Goal: Information Seeking & Learning: Learn about a topic

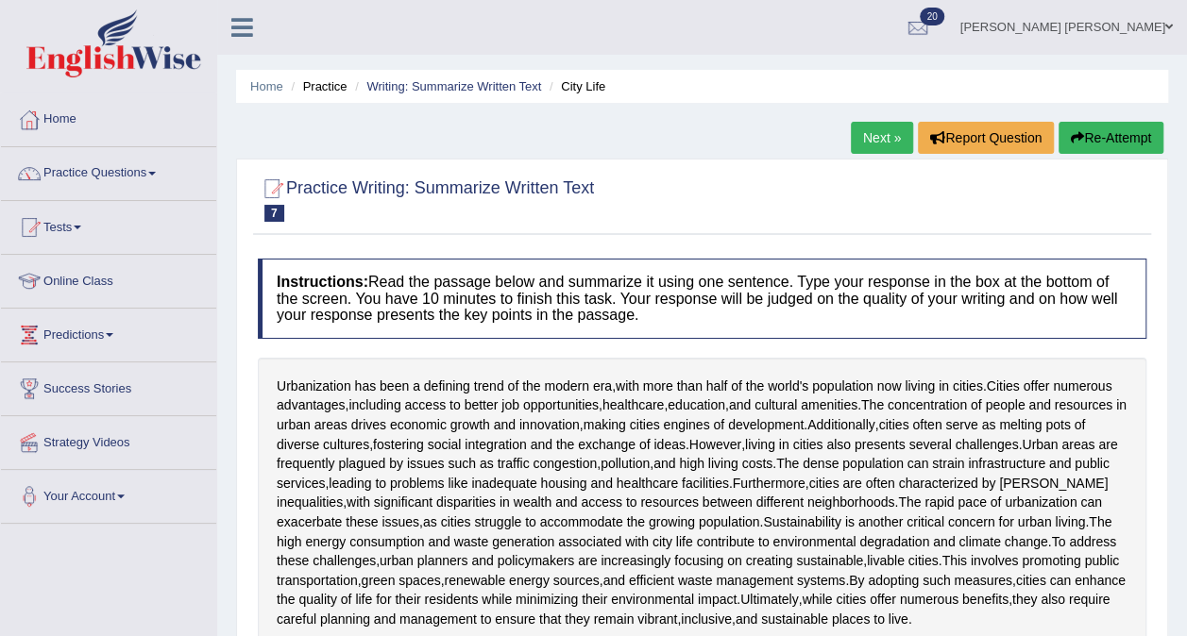
click at [439, 84] on link "Writing: Summarize Written Text" at bounding box center [453, 86] width 175 height 14
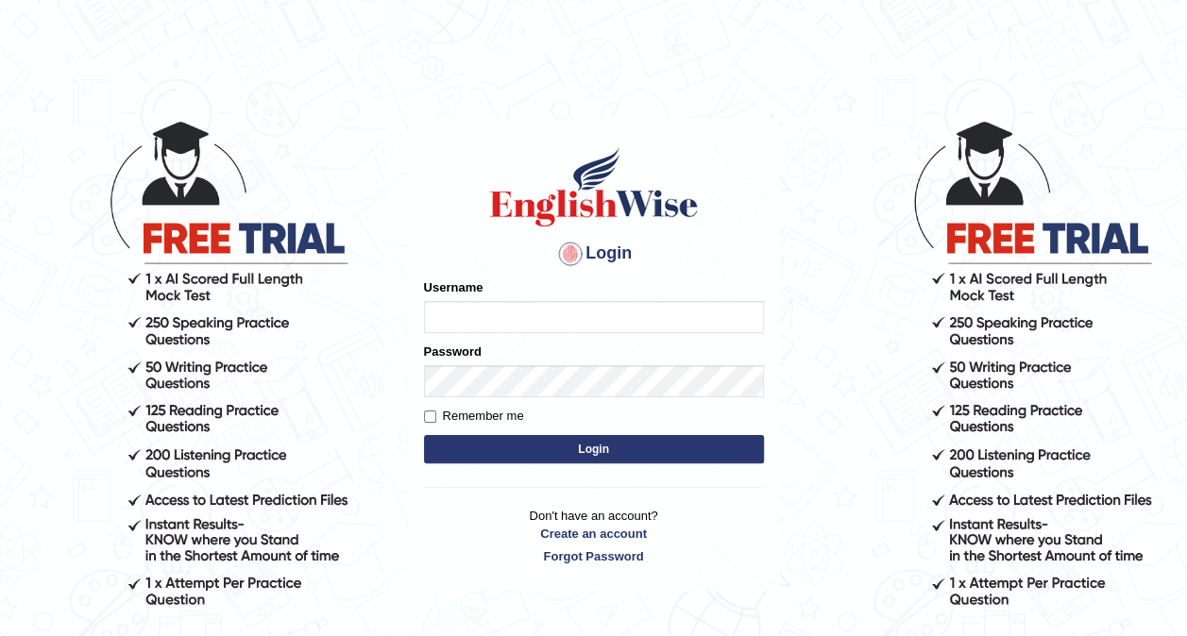
type input "Ellaine_9"
click at [644, 442] on button "Login" at bounding box center [594, 449] width 340 height 28
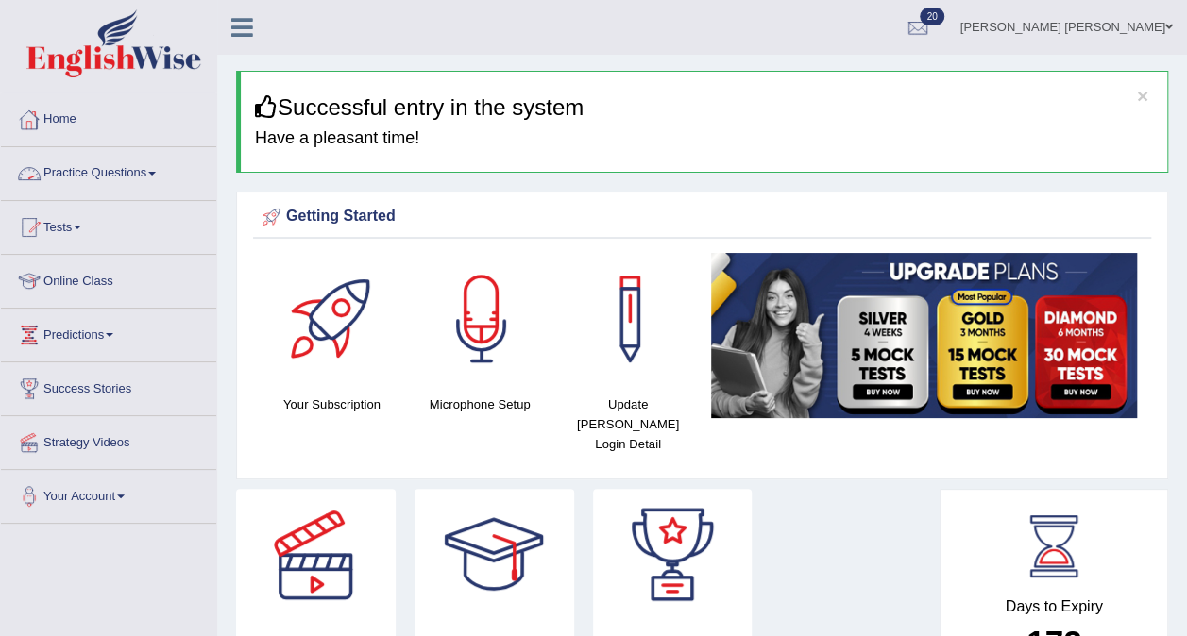
click at [98, 170] on link "Practice Questions" at bounding box center [108, 170] width 215 height 47
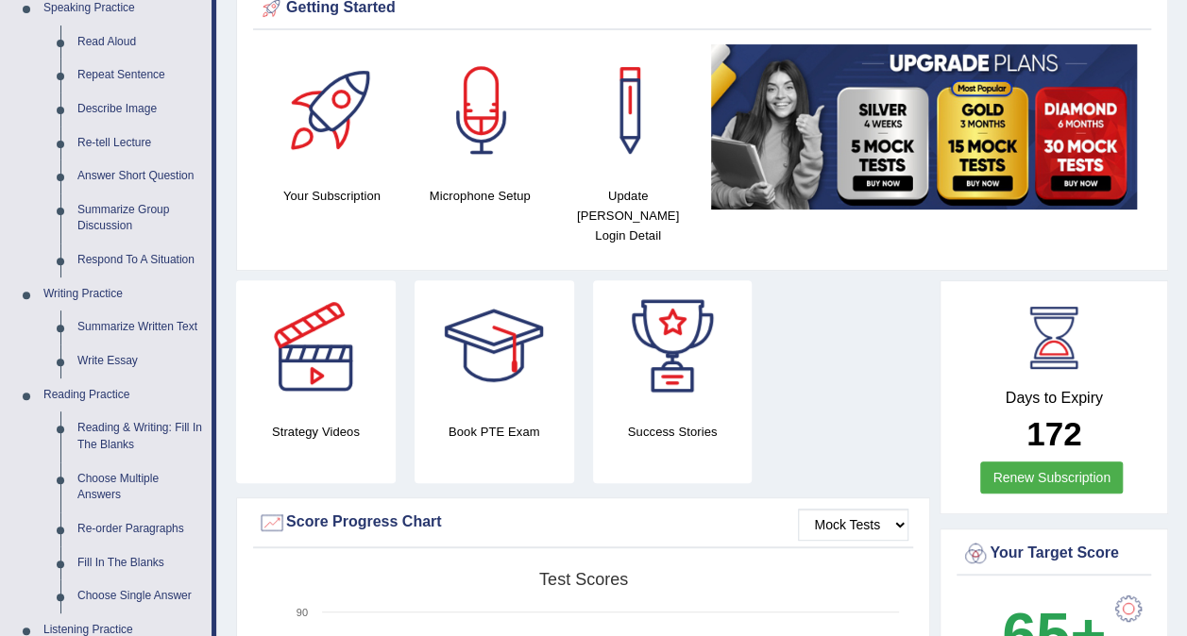
scroll to position [107, 0]
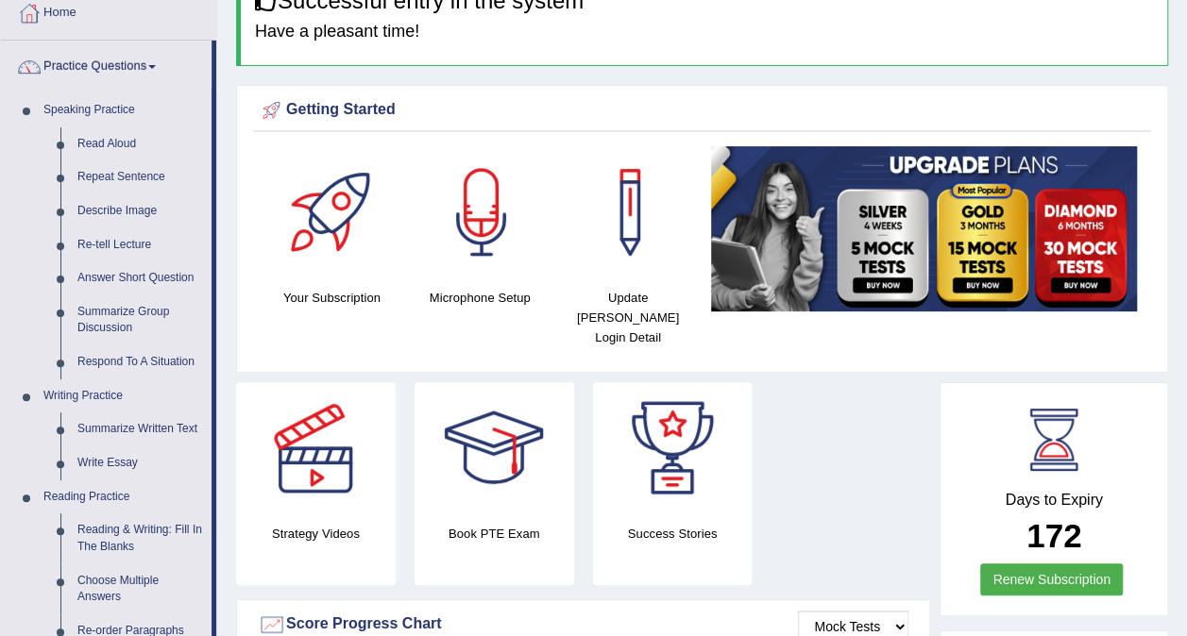
click at [153, 424] on link "Summarize Written Text" at bounding box center [140, 430] width 143 height 34
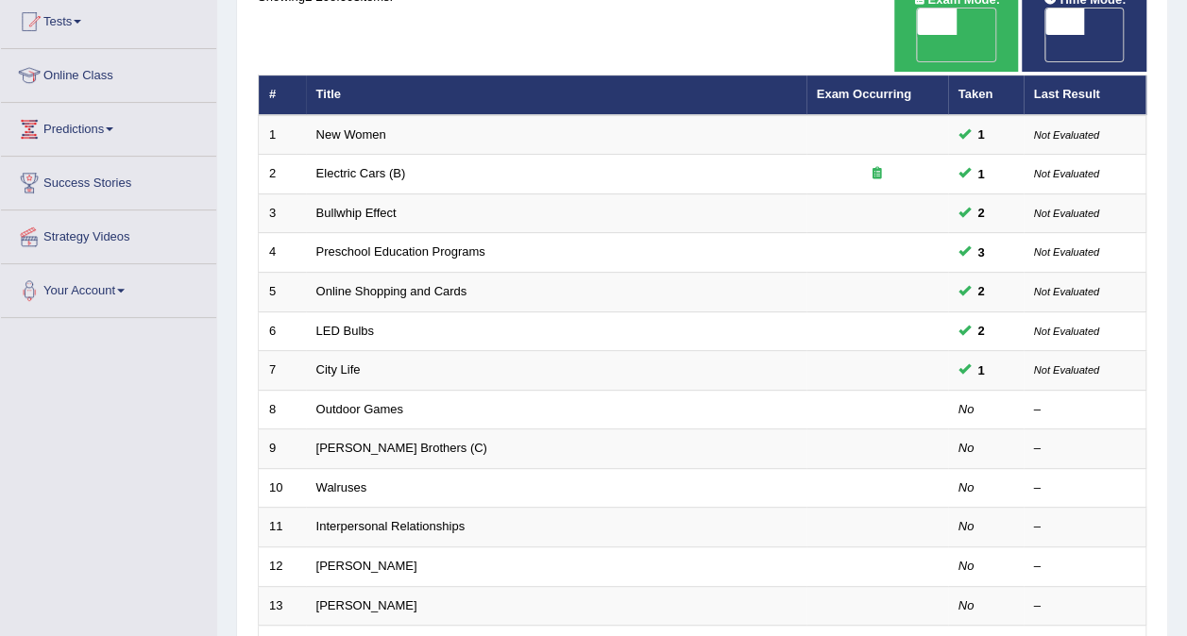
scroll to position [210, 0]
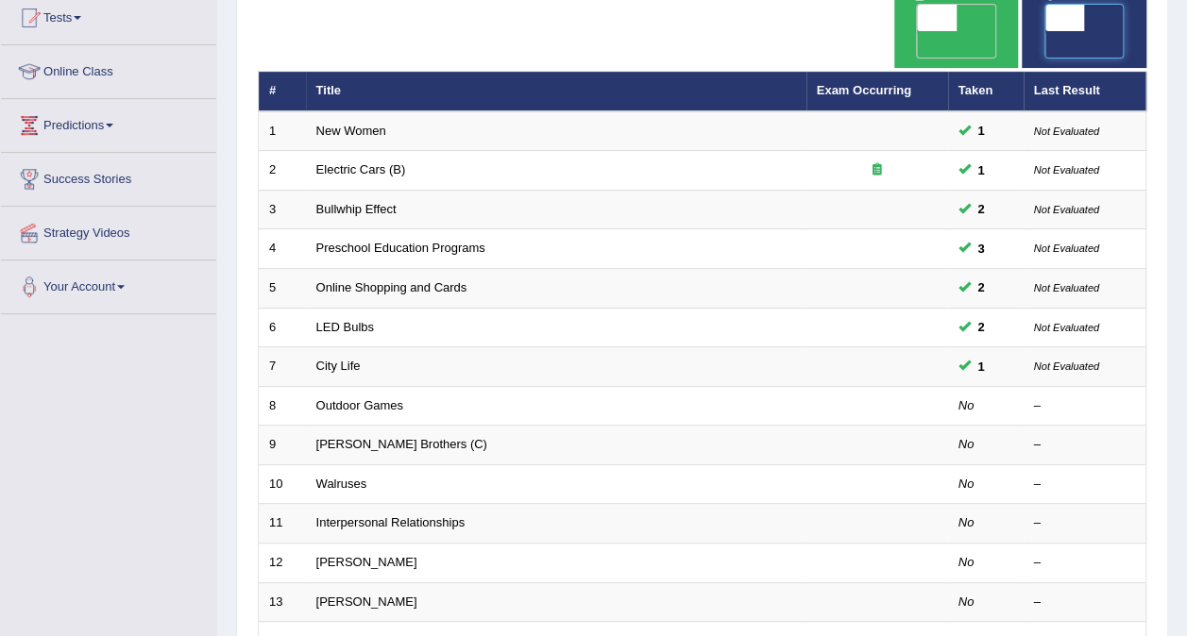
click at [1064, 21] on span at bounding box center [1065, 18] width 40 height 26
checkbox input "true"
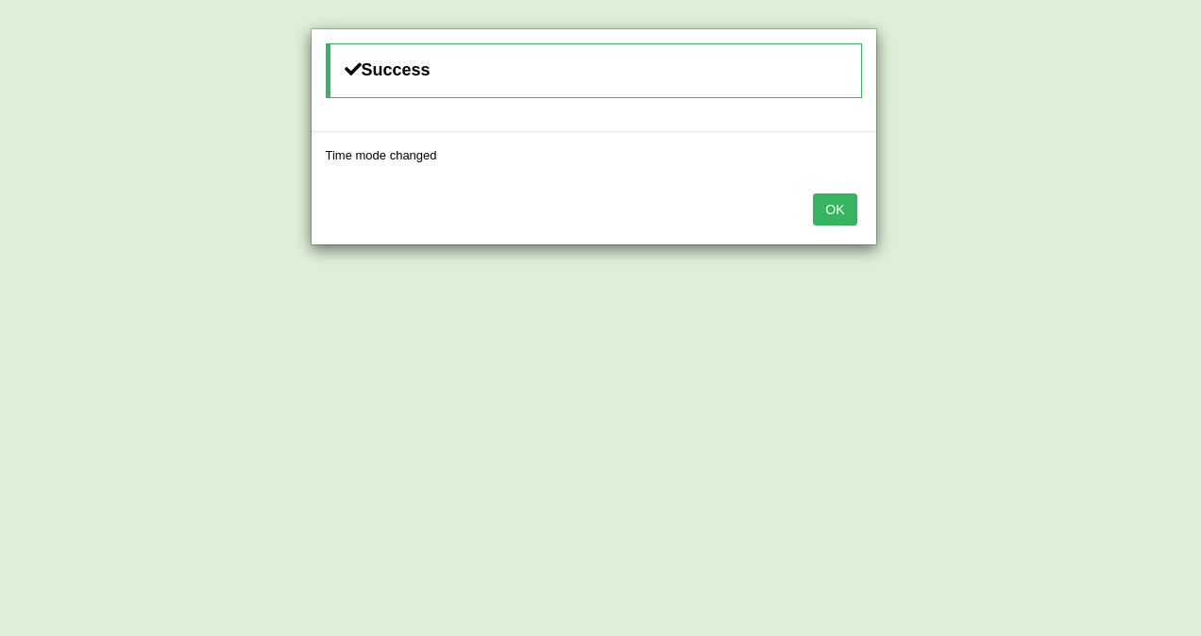
click at [846, 217] on button "OK" at bounding box center [834, 210] width 43 height 32
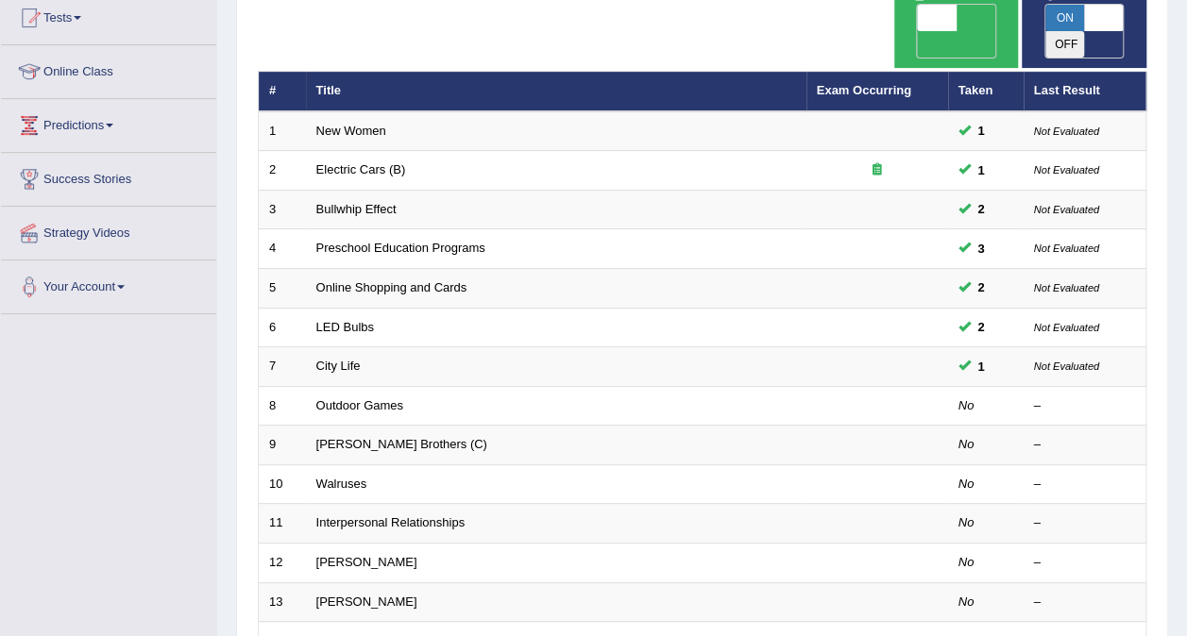
click at [374, 398] on link "Outdoor Games" at bounding box center [360, 405] width 88 height 14
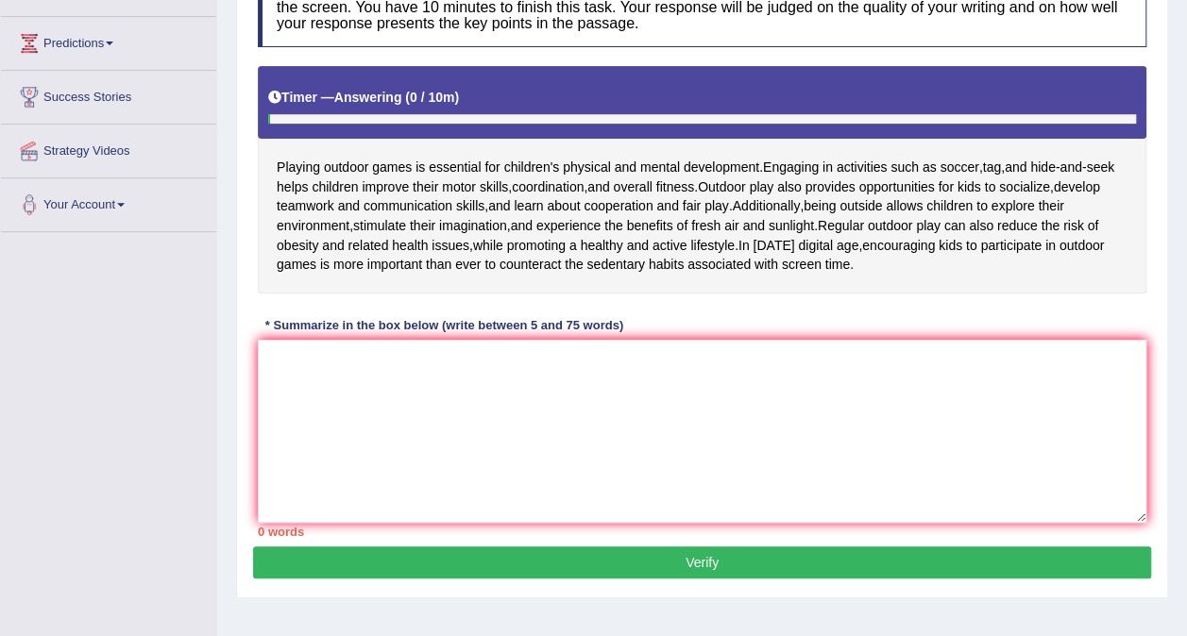
scroll to position [296, 0]
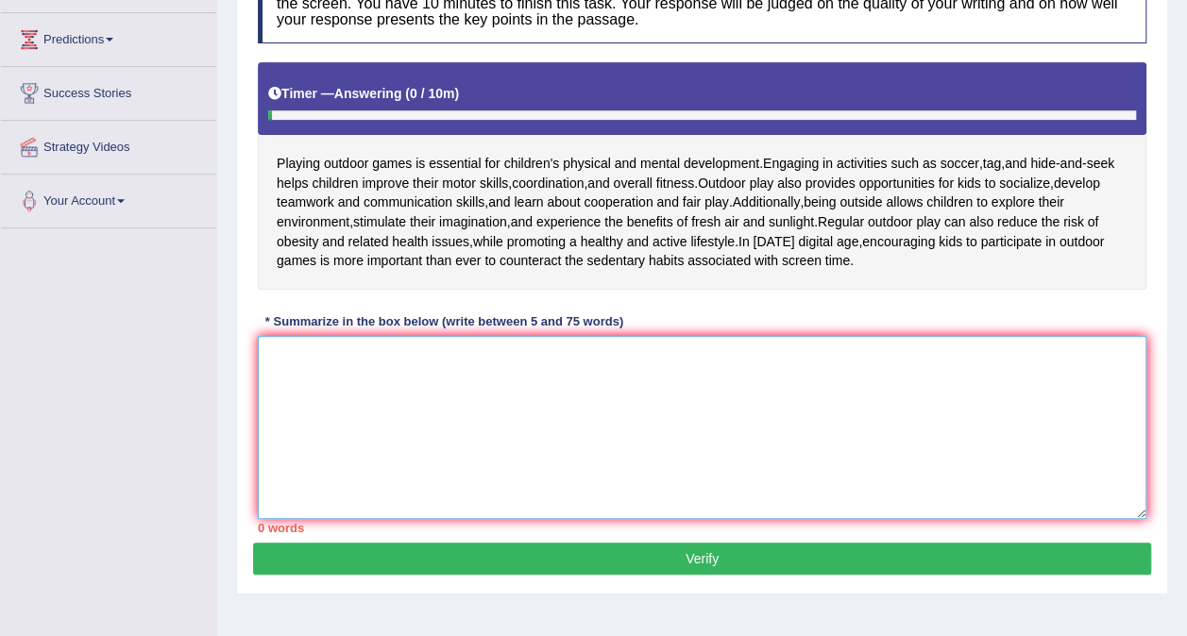
click at [406, 385] on textarea at bounding box center [702, 427] width 889 height 183
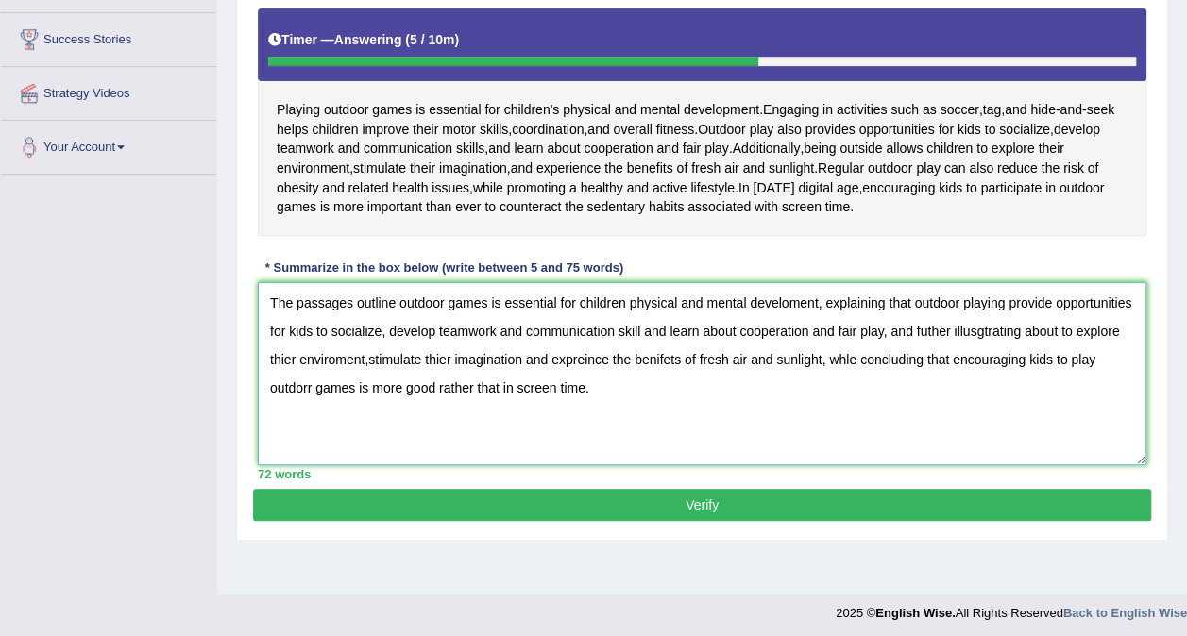
scroll to position [355, 0]
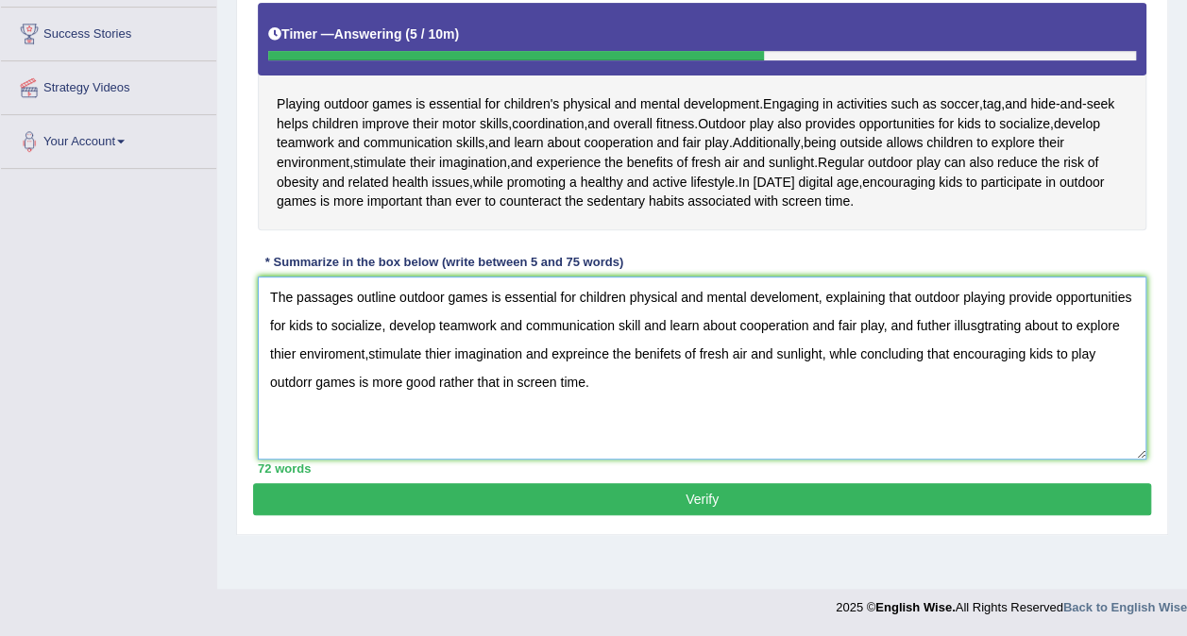
type textarea "The passages outline outdoor games is essential for children physical and menta…"
click at [572, 502] on button "Verify" at bounding box center [702, 499] width 898 height 32
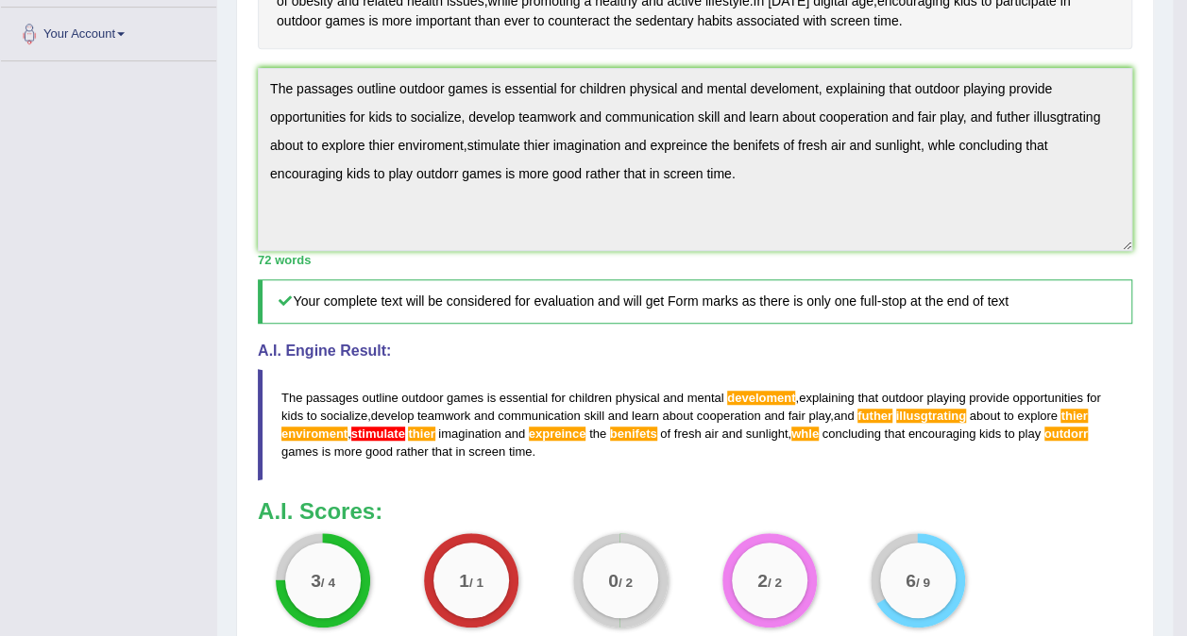
scroll to position [0, 0]
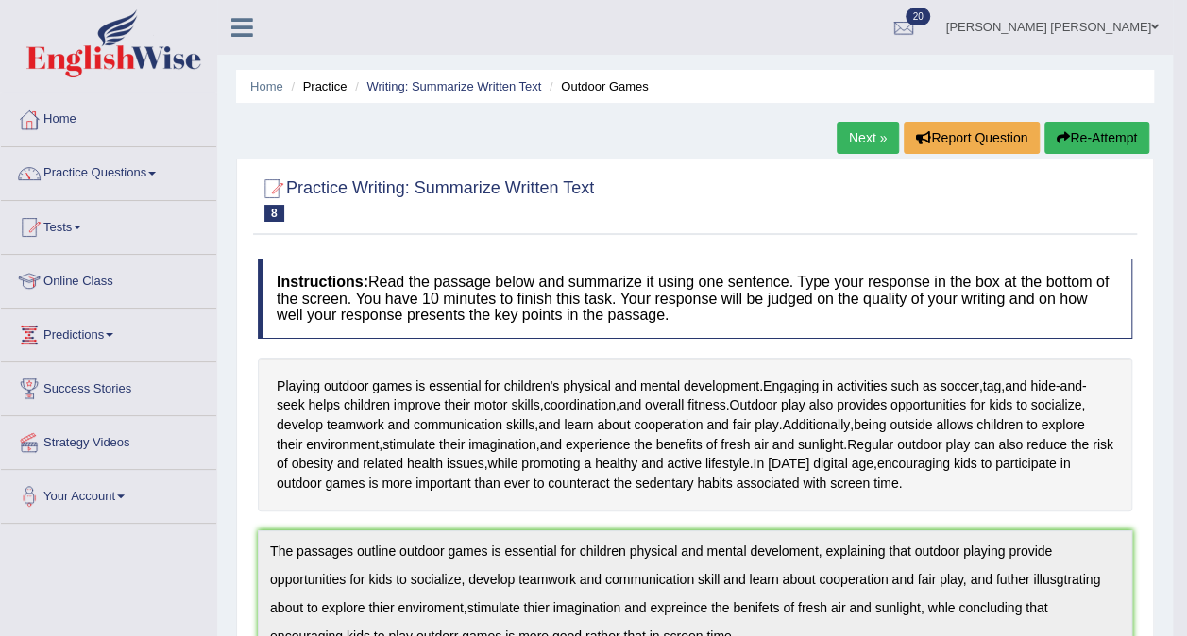
click at [465, 85] on link "Writing: Summarize Written Text" at bounding box center [453, 86] width 175 height 14
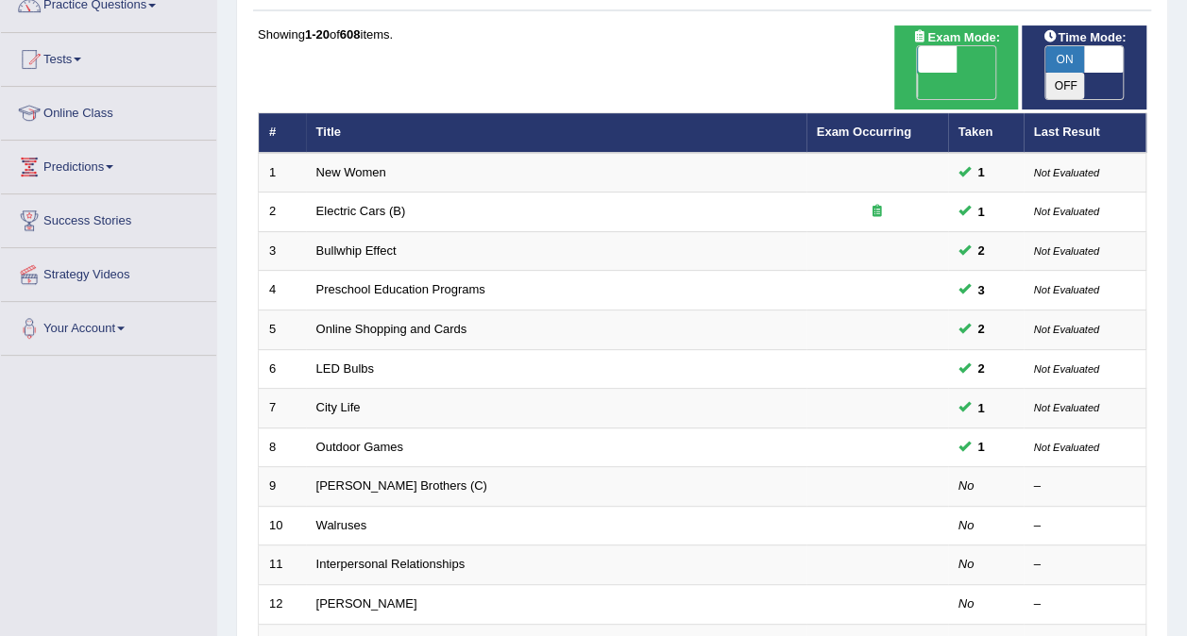
scroll to position [185, 0]
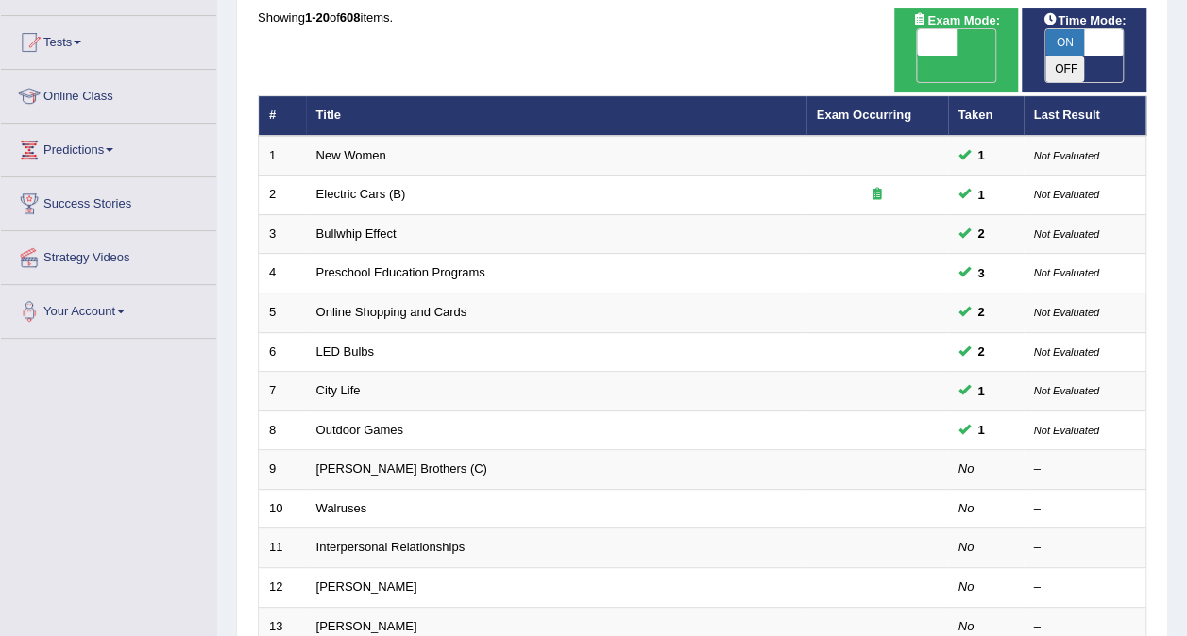
click at [375, 462] on link "[PERSON_NAME] Brothers (C)" at bounding box center [401, 469] width 171 height 14
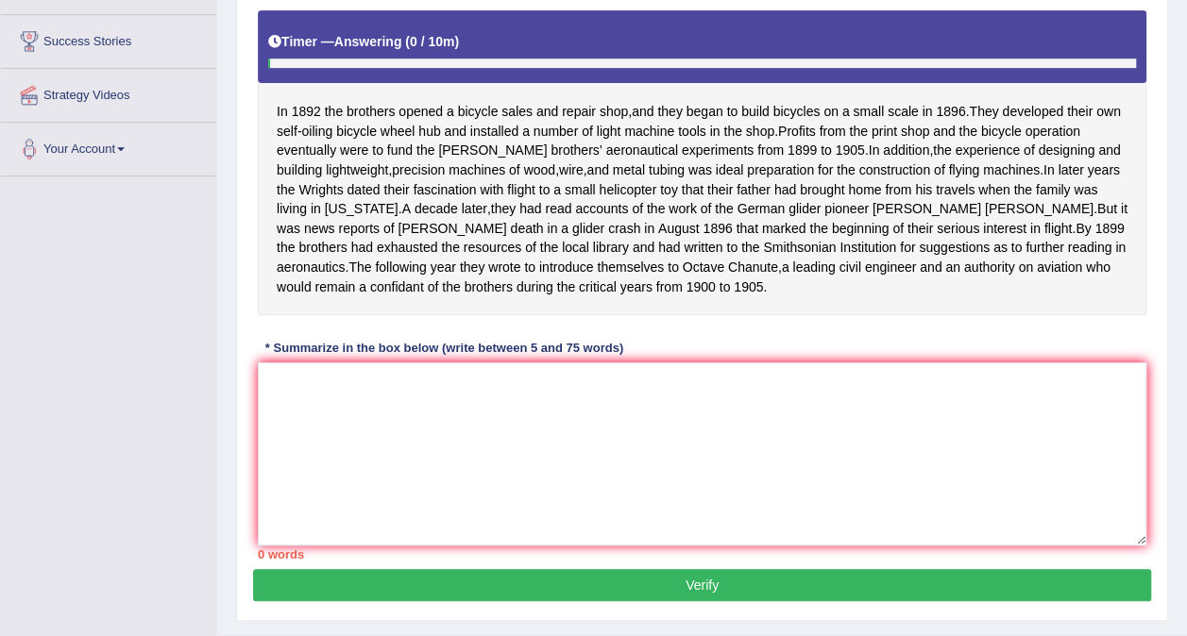
scroll to position [349, 0]
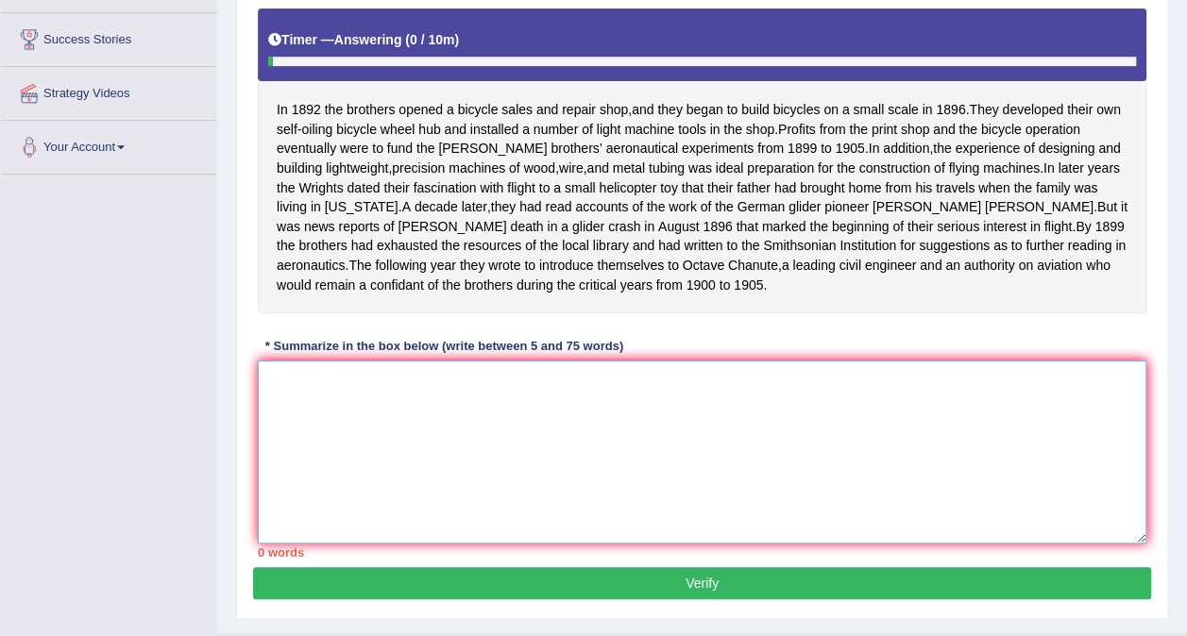
click at [378, 451] on textarea at bounding box center [702, 452] width 889 height 183
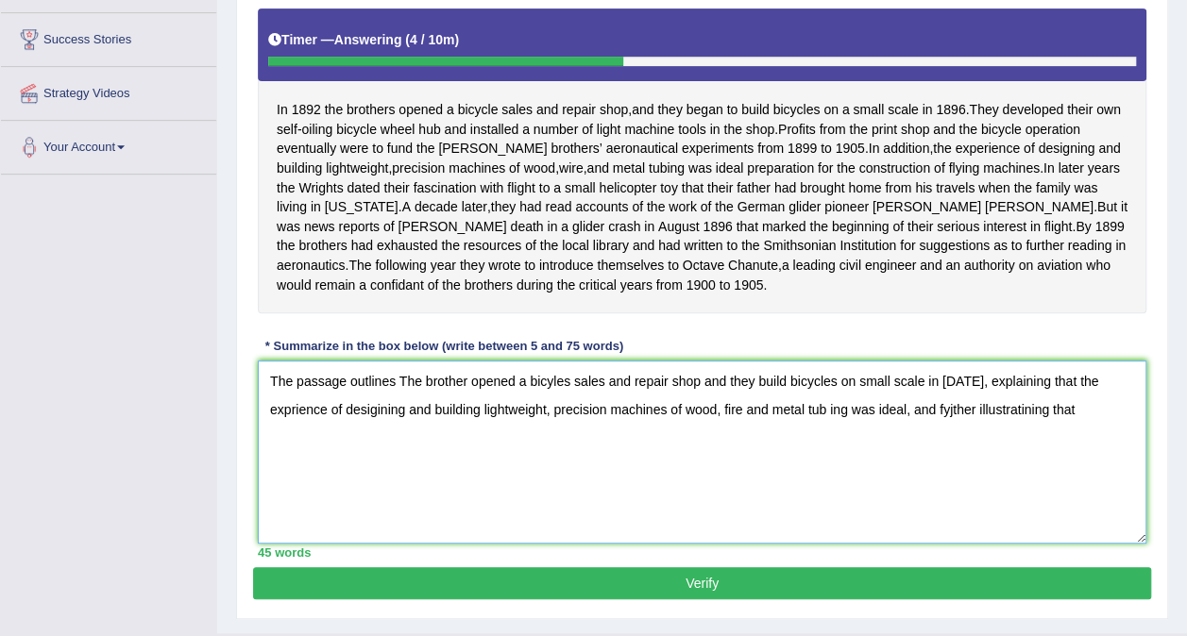
type textarea "The passage outlines The brother opened a bicyles sales and repair shop and the…"
click at [865, 276] on span "engineer" at bounding box center [891, 266] width 52 height 20
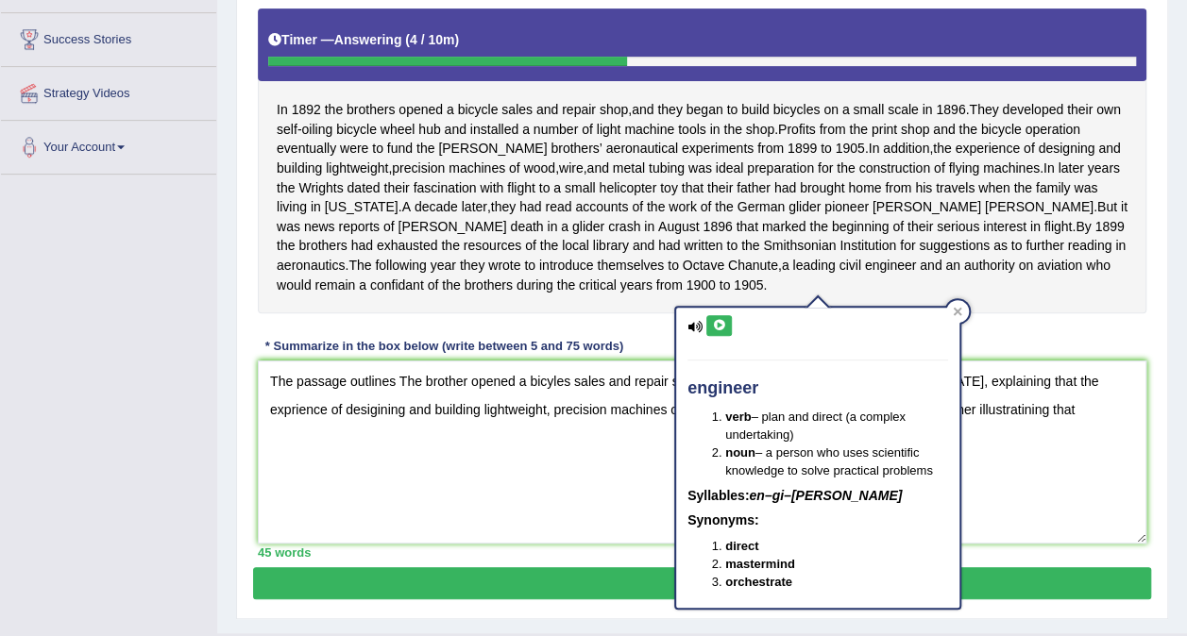
click at [1149, 329] on div "Instructions: Read the passage below and summarize it using one sentence. Type …" at bounding box center [702, 234] width 898 height 668
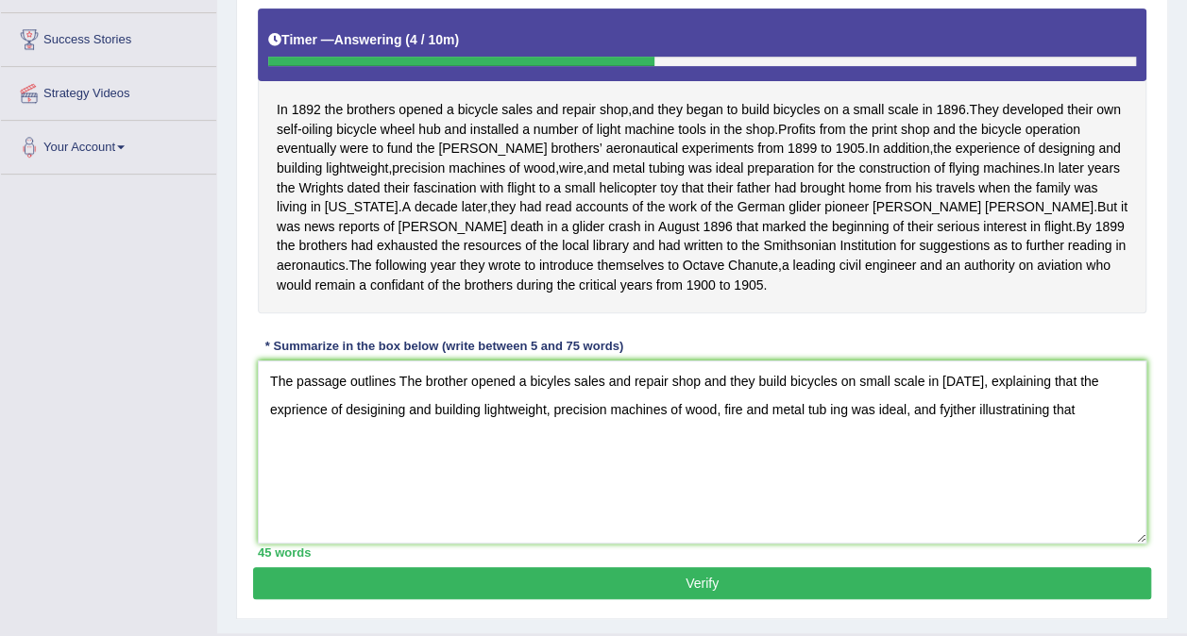
click at [586, 600] on button "Verify" at bounding box center [702, 584] width 898 height 32
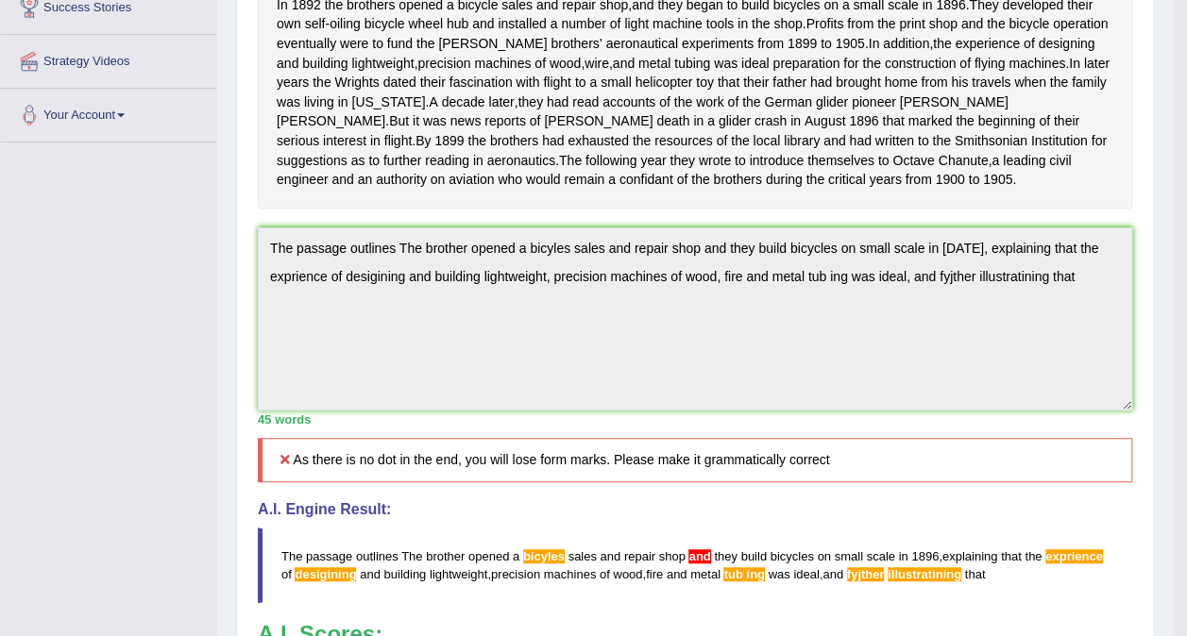
scroll to position [378, 0]
